Goal: Information Seeking & Learning: Learn about a topic

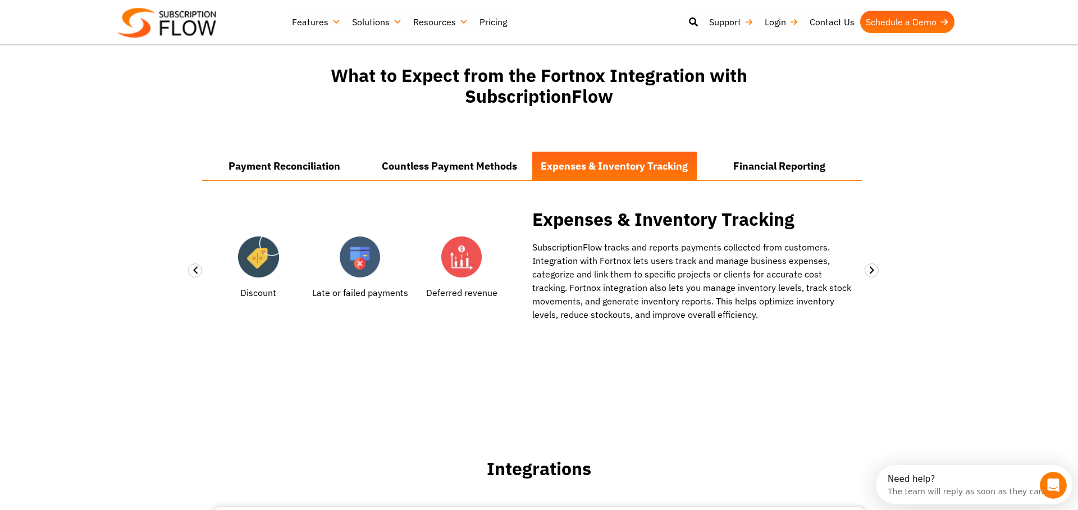
scroll to position [829, 0]
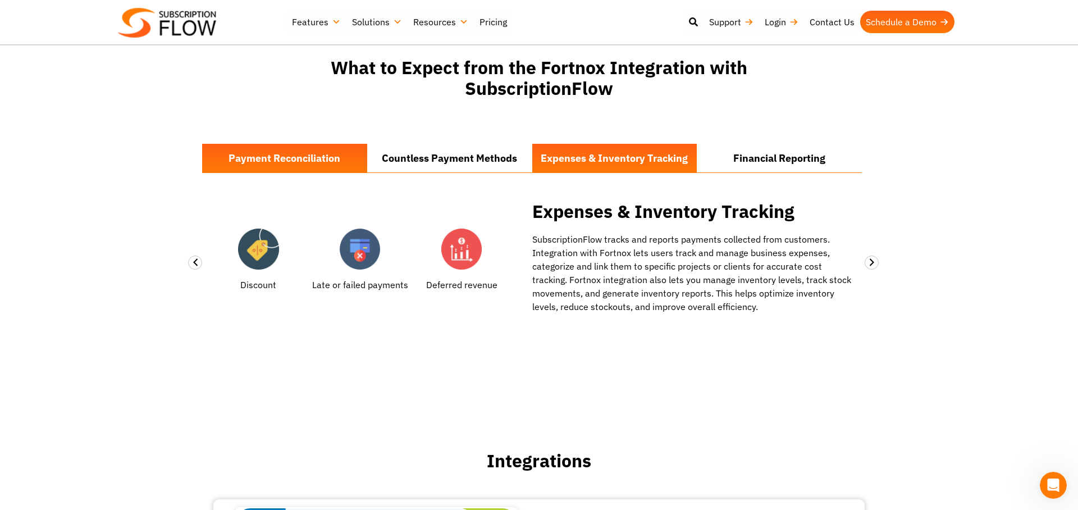
click at [320, 162] on li "Payment Reconciliation" at bounding box center [284, 158] width 165 height 29
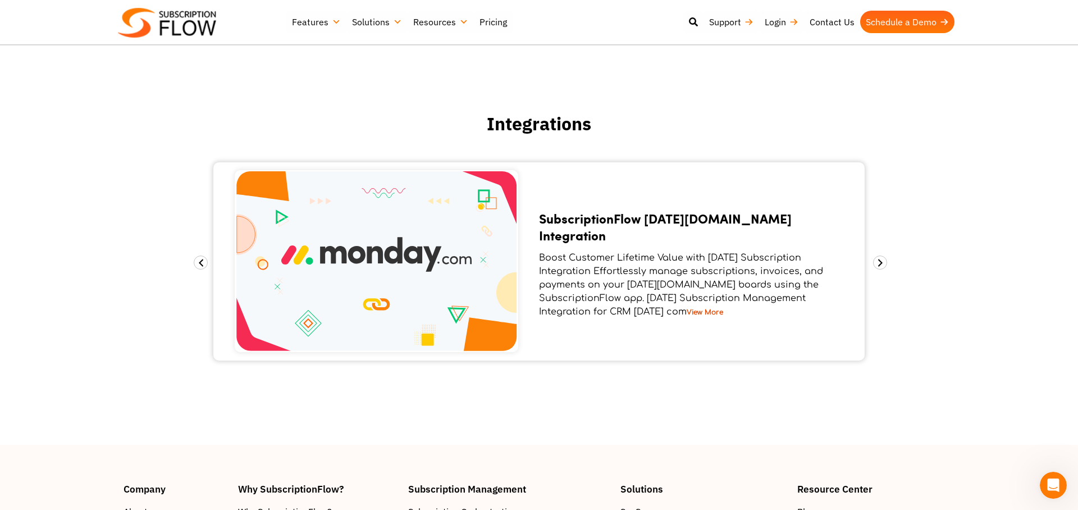
scroll to position [1188, 0]
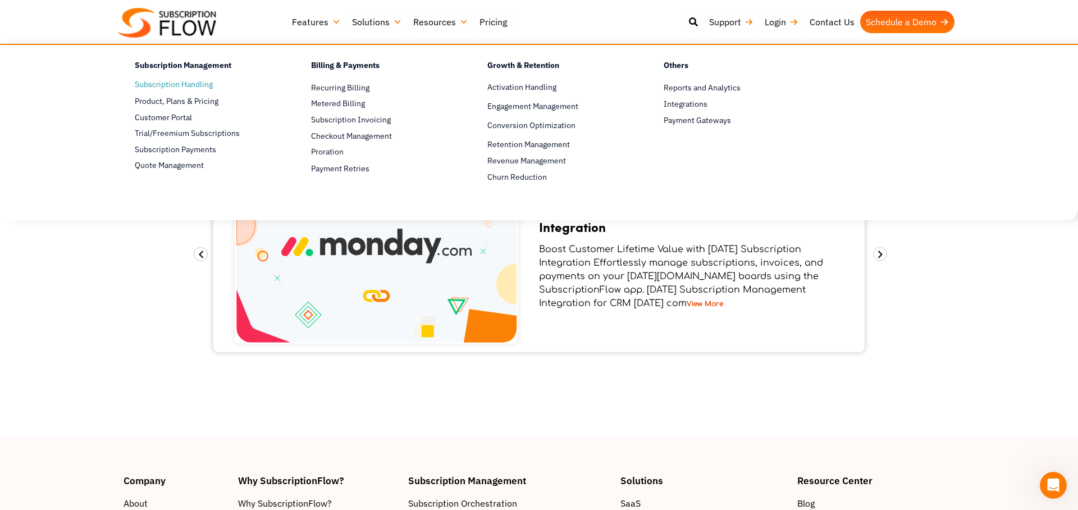
click at [189, 85] on link "Subscription Handling" at bounding box center [203, 84] width 137 height 13
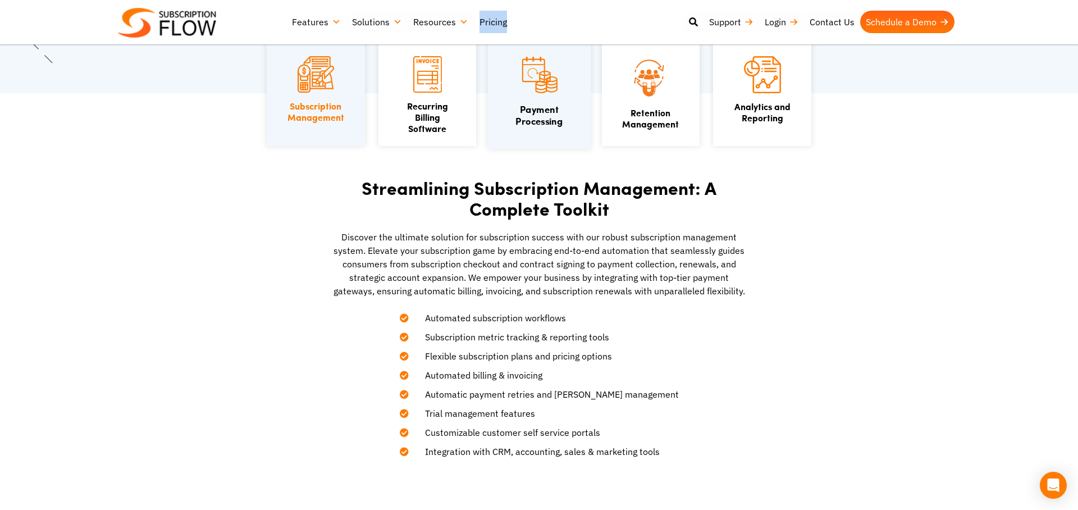
scroll to position [245, 0]
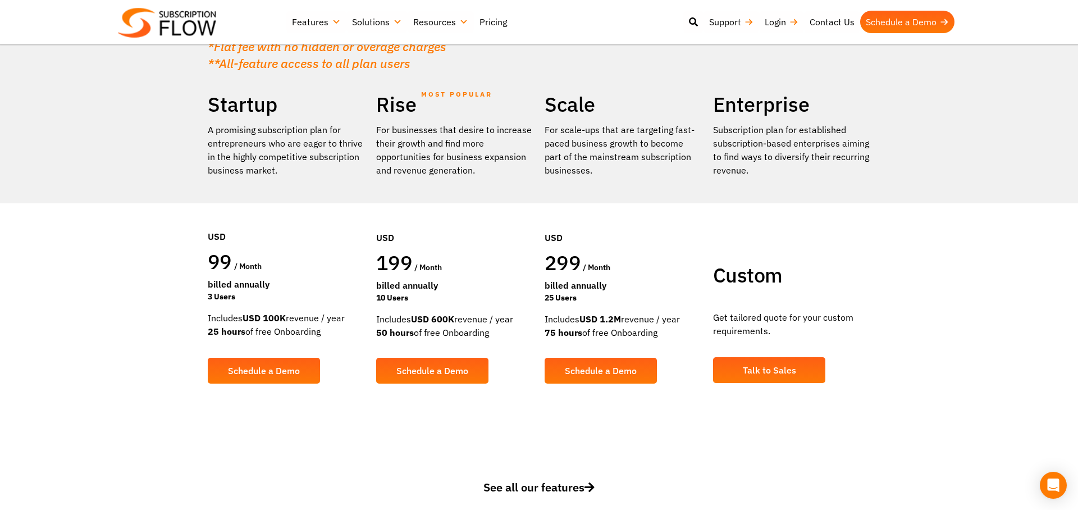
scroll to position [176, 0]
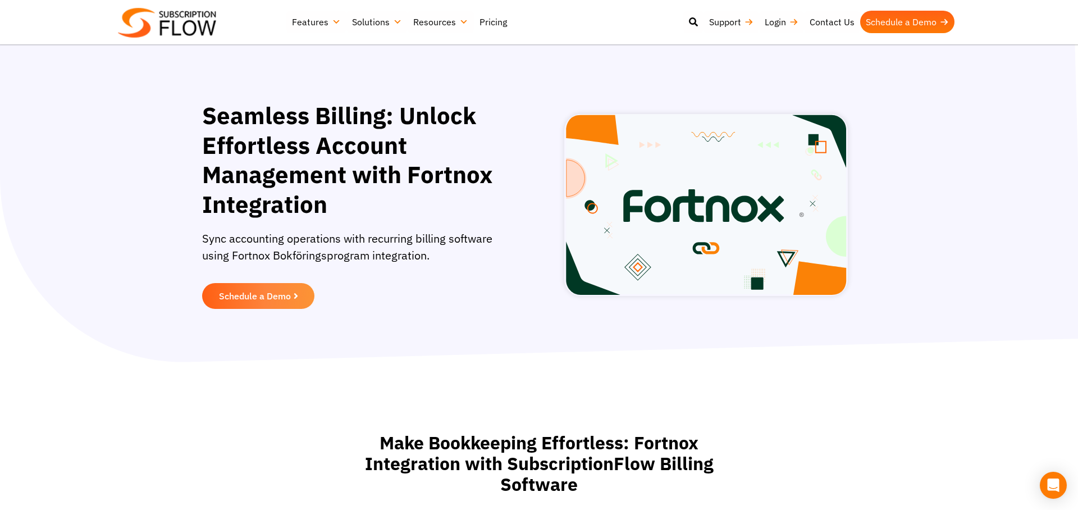
click at [495, 24] on link "Pricing" at bounding box center [493, 22] width 39 height 22
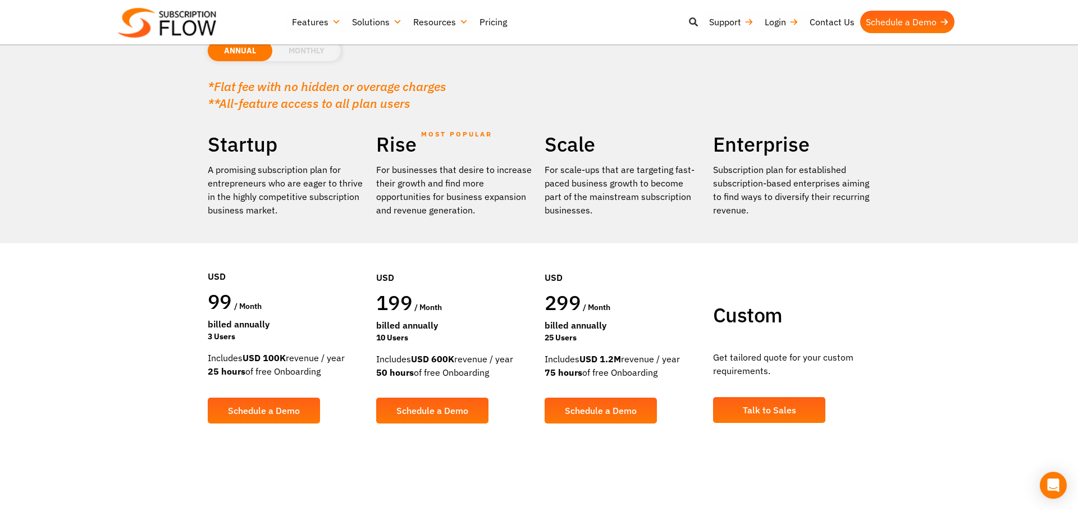
click at [692, 23] on icon at bounding box center [693, 21] width 9 height 9
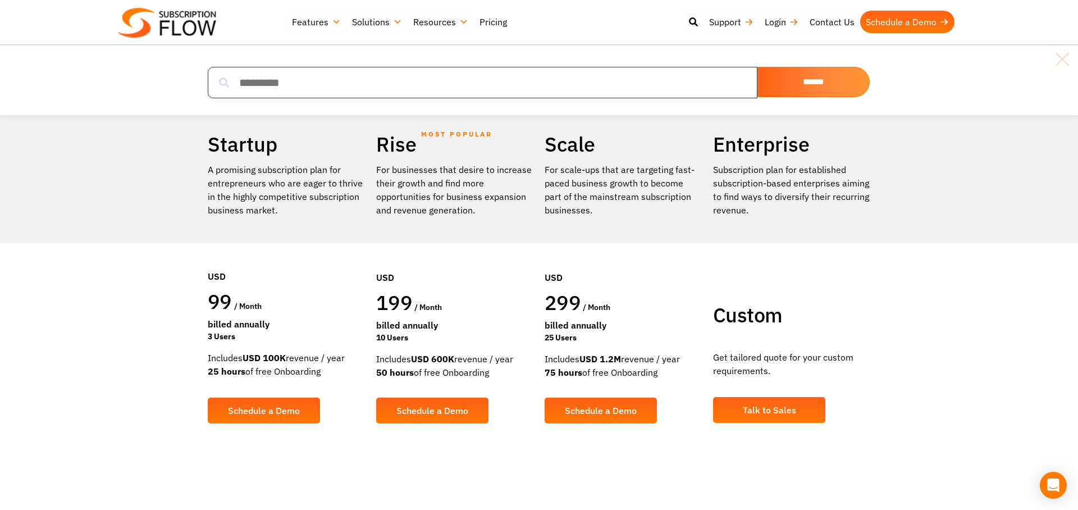
click at [302, 83] on input "search" at bounding box center [483, 82] width 550 height 31
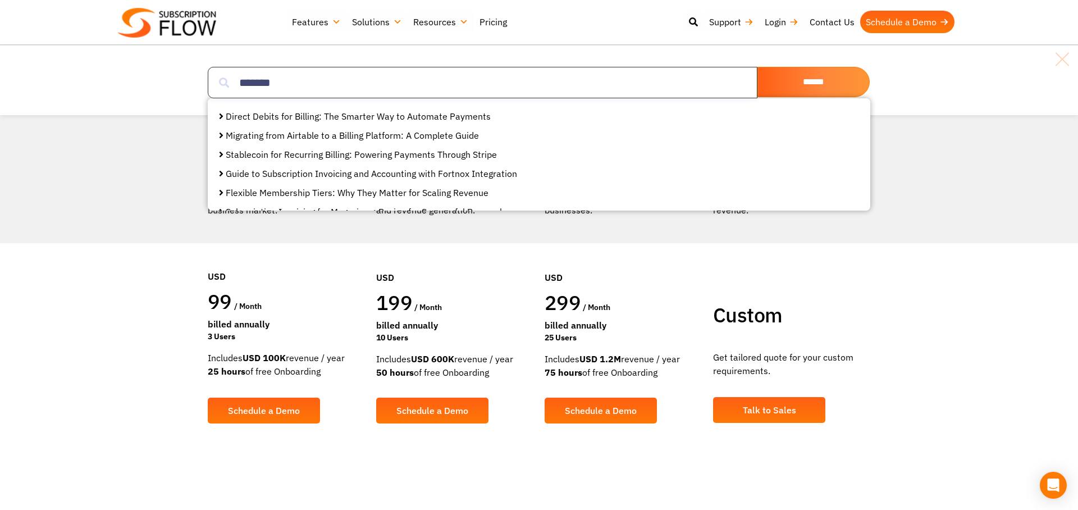
type input "*******"
click at [814, 82] on input "******" at bounding box center [814, 82] width 112 height 30
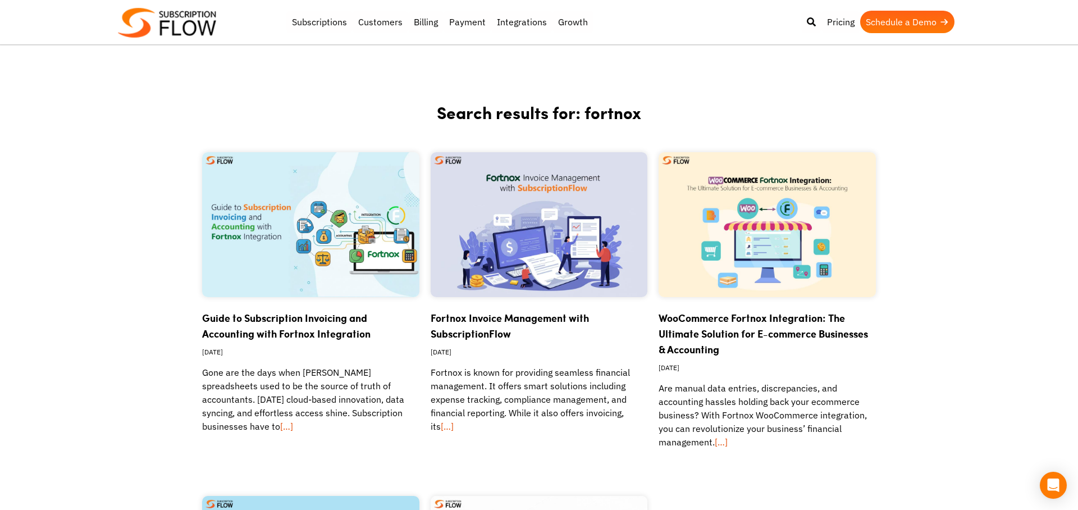
click at [265, 314] on link "Guide to Subscription Invoicing and Accounting with Fortnox Integration" at bounding box center [286, 326] width 169 height 30
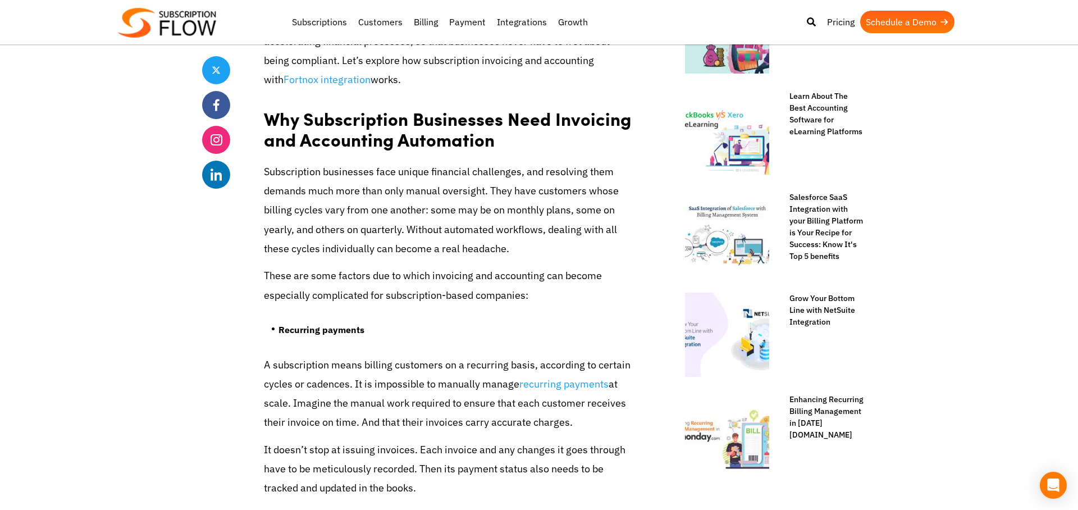
scroll to position [599, 0]
click at [832, 28] on link "Pricing" at bounding box center [841, 22] width 39 height 22
